Goal: Communication & Community: Answer question/provide support

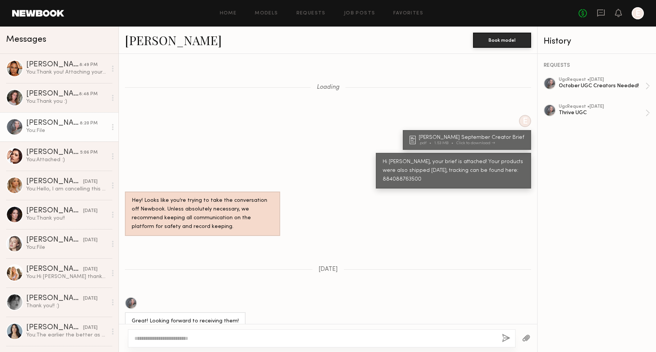
scroll to position [615, 0]
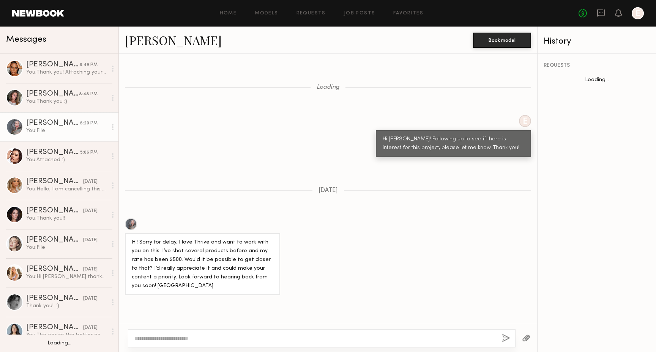
scroll to position [1032, 0]
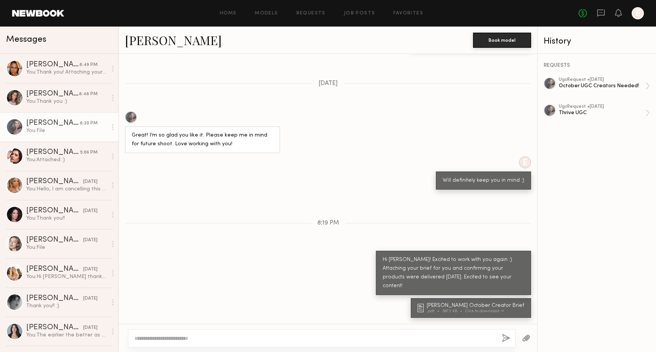
click at [602, 8] on div "No fees up to $5,000 E" at bounding box center [610, 13] width 65 height 12
click at [602, 12] on icon at bounding box center [600, 12] width 3 height 1
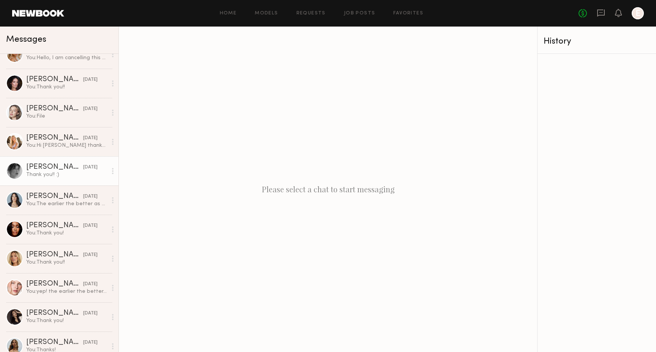
scroll to position [134, 0]
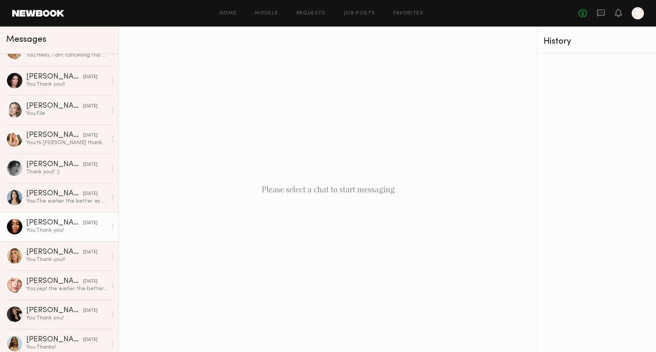
click at [64, 218] on link "[PERSON_NAME] [DATE] You: Thank you!" at bounding box center [59, 226] width 118 height 29
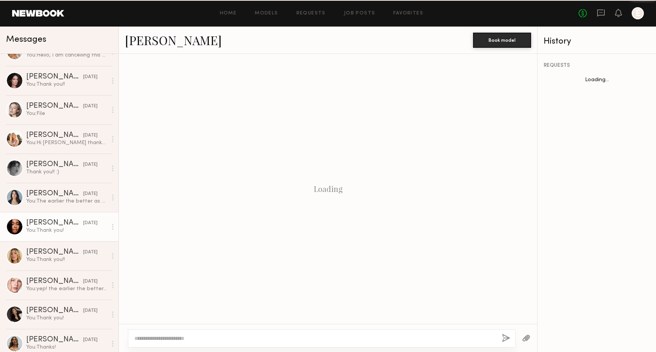
scroll to position [409, 0]
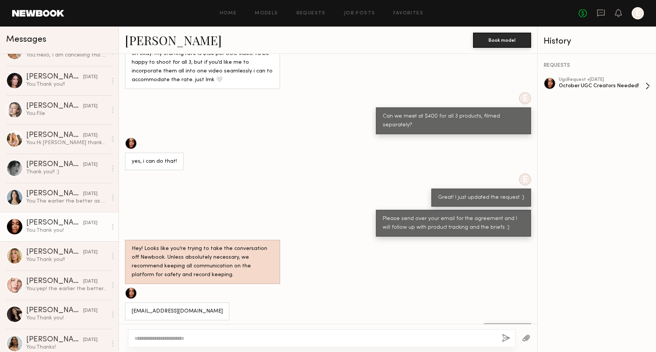
click at [597, 82] on div "October UGC Creators Needed!" at bounding box center [601, 85] width 86 height 7
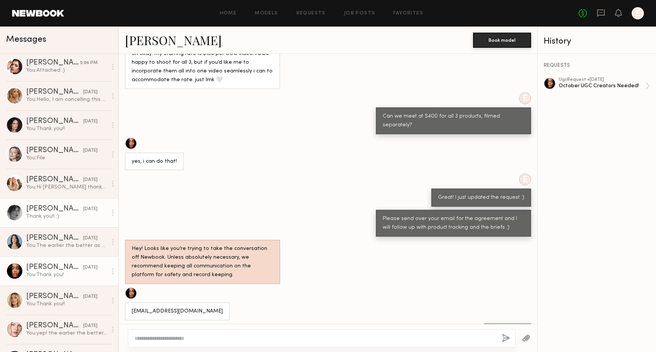
scroll to position [91, 0]
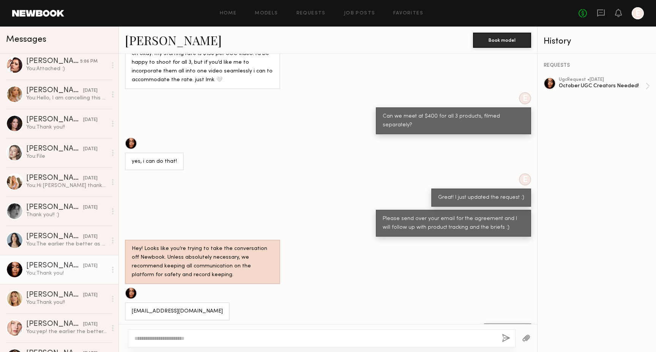
click at [70, 269] on div "[PERSON_NAME]" at bounding box center [54, 266] width 57 height 8
click at [246, 348] on div at bounding box center [328, 338] width 418 height 28
click at [237, 338] on textarea at bounding box center [314, 339] width 361 height 8
type textarea "****"
click at [603, 87] on div "October UGC Creators Needed!" at bounding box center [601, 85] width 86 height 7
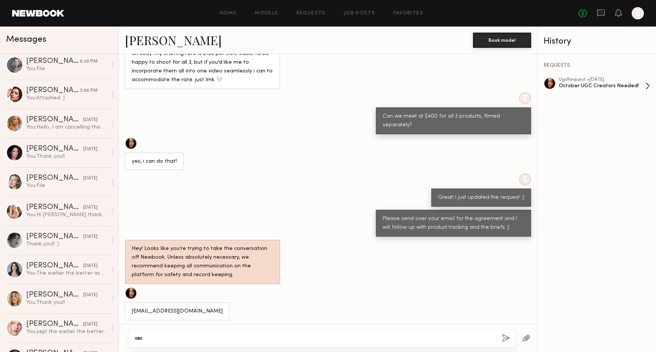
scroll to position [0, 0]
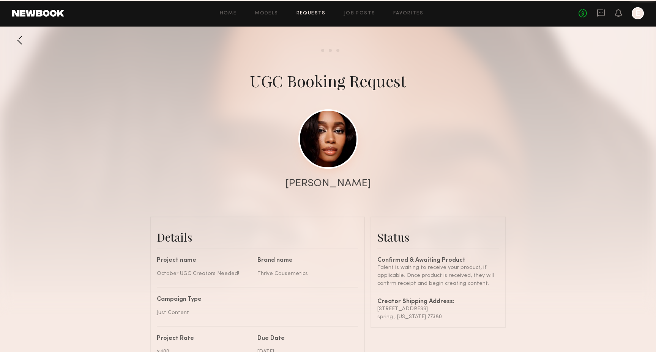
scroll to position [599, 0]
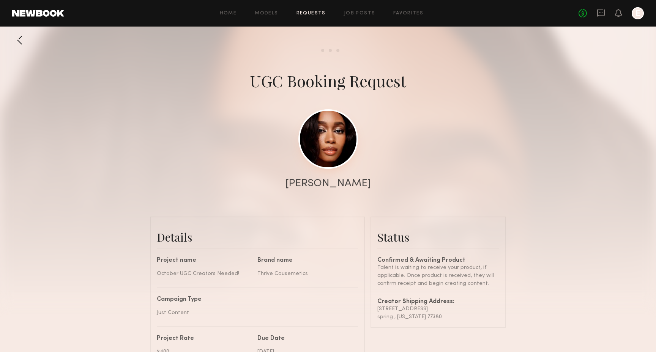
click at [331, 132] on link at bounding box center [328, 139] width 60 height 60
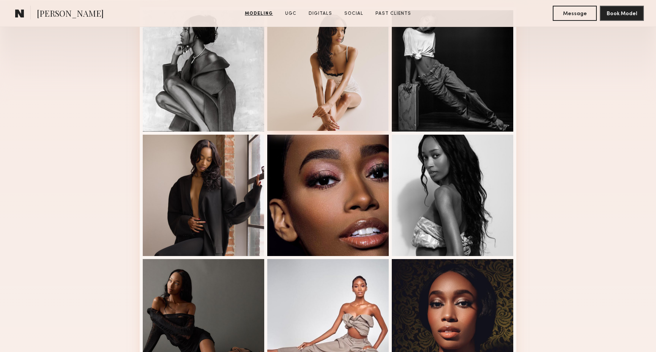
scroll to position [234, 0]
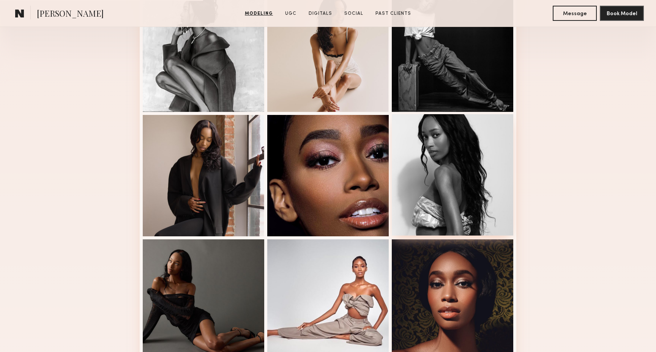
click at [487, 162] on div at bounding box center [451, 174] width 121 height 121
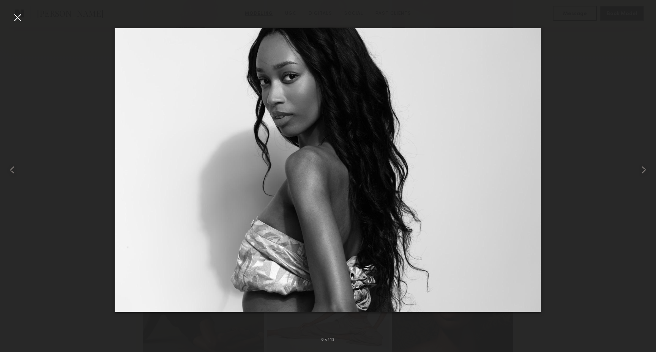
click at [615, 139] on div at bounding box center [328, 170] width 656 height 316
click at [20, 19] on div at bounding box center [17, 17] width 12 height 12
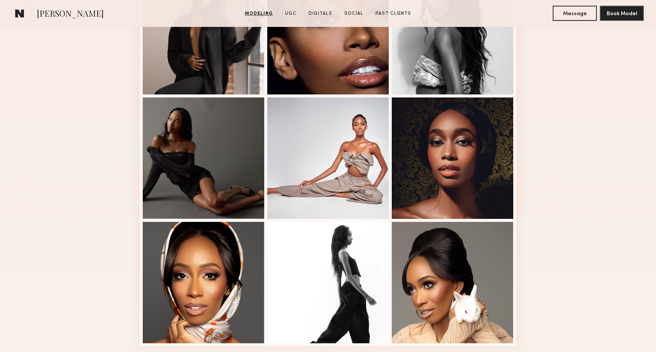
scroll to position [380, 0]
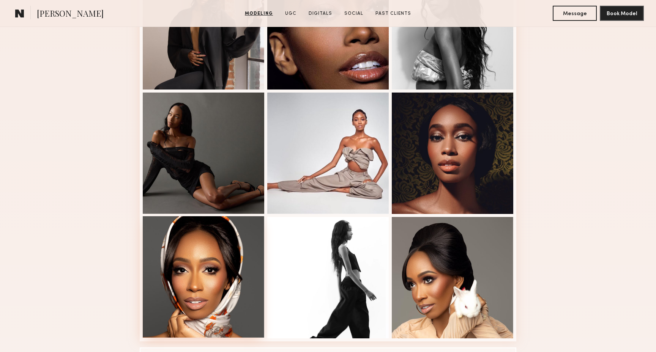
click at [259, 250] on div at bounding box center [203, 276] width 121 height 121
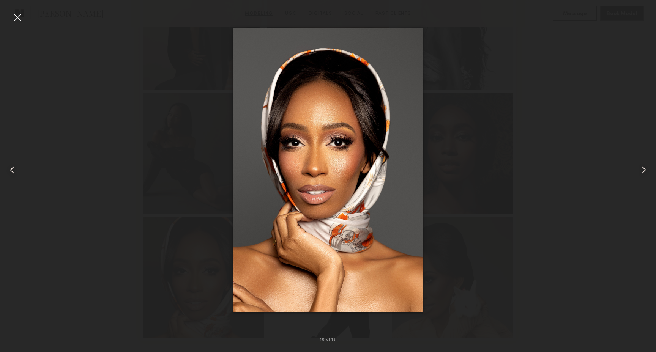
click at [22, 16] on div at bounding box center [17, 17] width 12 height 12
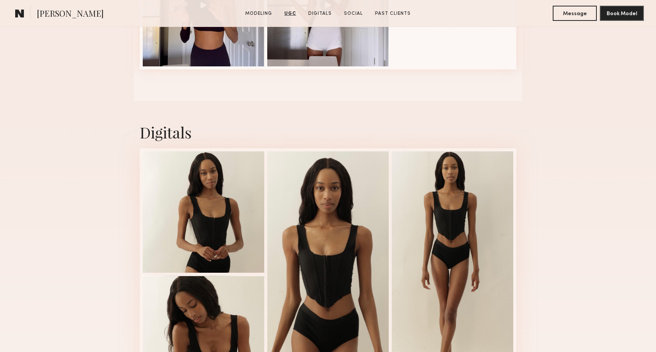
scroll to position [882, 0]
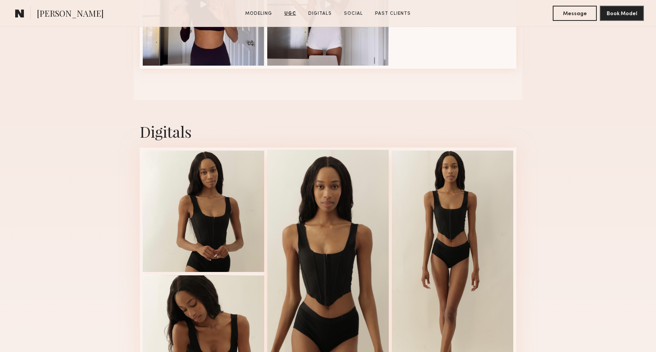
click at [337, 220] on div at bounding box center [327, 273] width 121 height 246
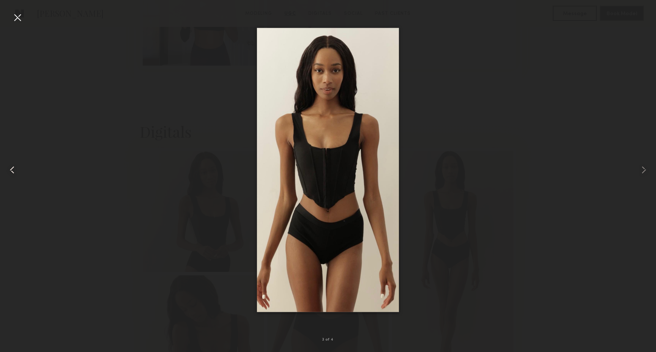
click at [24, 20] on div at bounding box center [13, 170] width 26 height 316
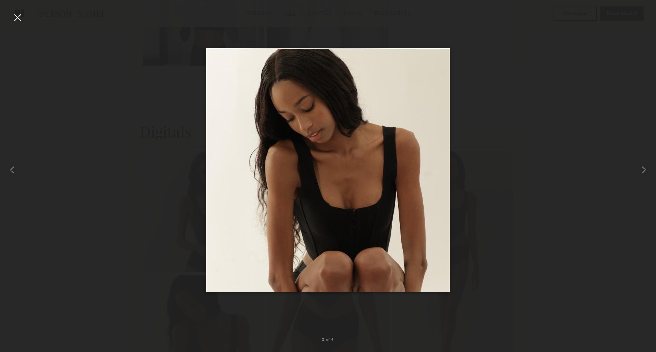
click at [21, 14] on div at bounding box center [17, 17] width 12 height 12
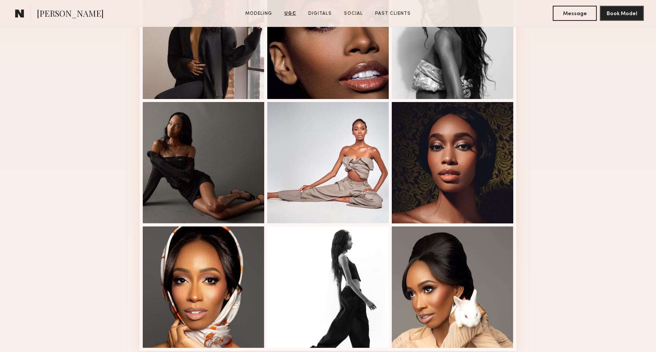
scroll to position [254, 0]
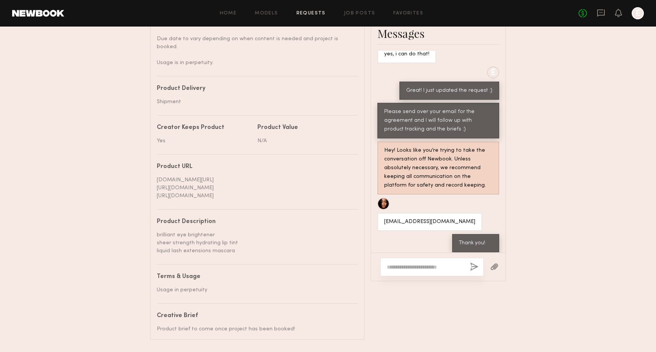
scroll to position [379, 0]
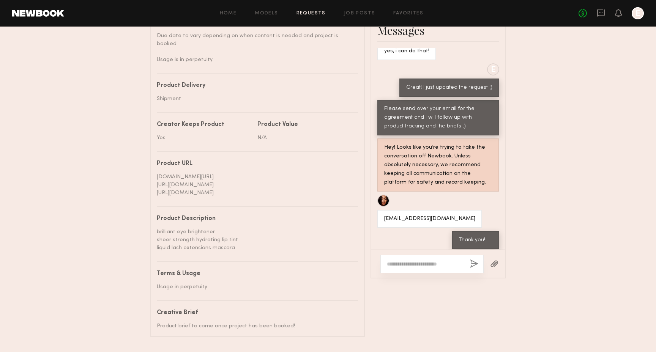
click at [404, 263] on textarea at bounding box center [425, 264] width 77 height 8
type textarea "**********"
click at [496, 259] on button "button" at bounding box center [494, 263] width 8 height 9
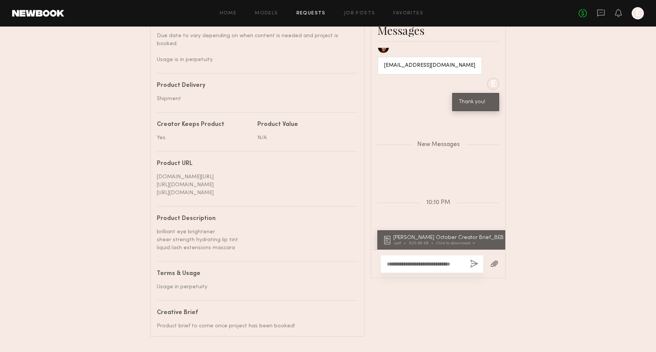
click at [490, 261] on button "button" at bounding box center [494, 263] width 8 height 9
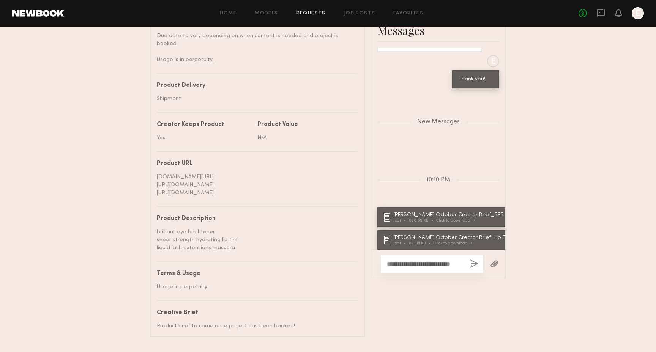
click at [494, 261] on button "button" at bounding box center [494, 263] width 8 height 9
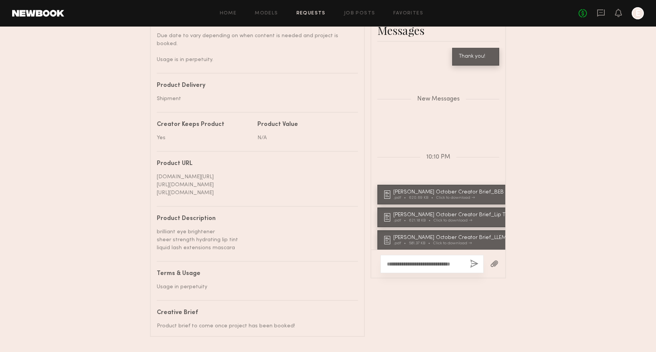
click at [475, 255] on div "**********" at bounding box center [431, 264] width 103 height 18
click at [475, 259] on button "button" at bounding box center [474, 263] width 8 height 9
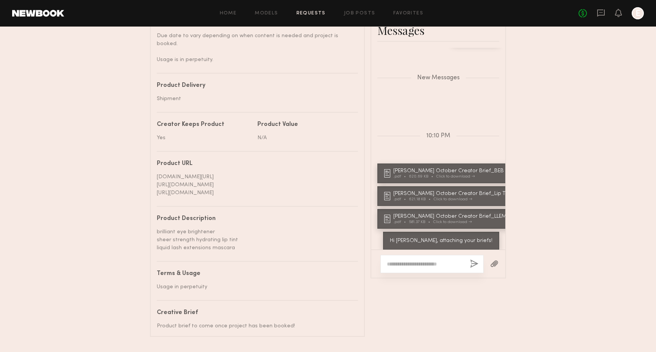
scroll to position [392, 0]
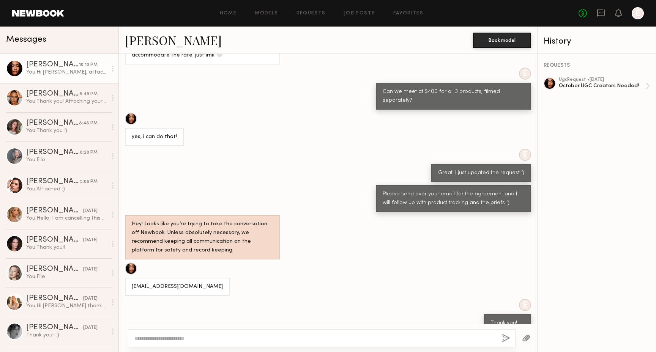
scroll to position [353, 0]
